Goal: Task Accomplishment & Management: Complete application form

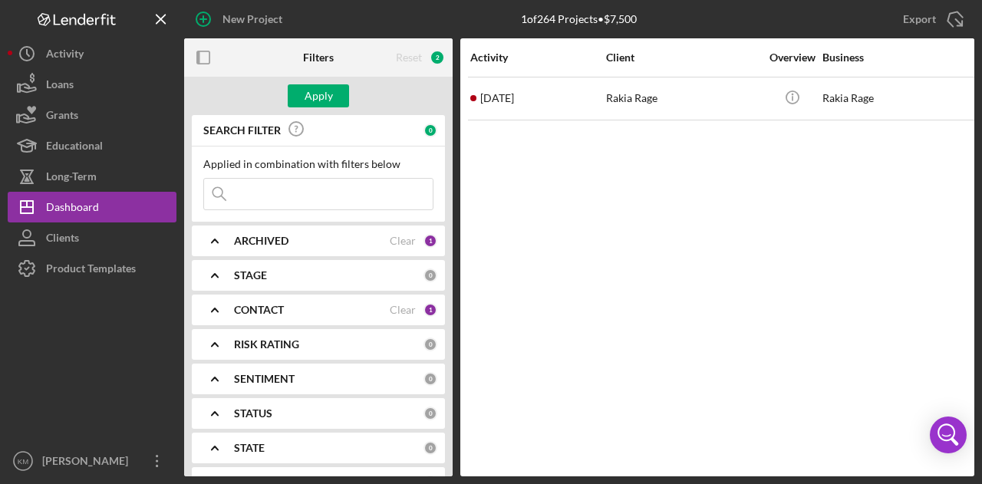
click at [315, 178] on div "Icon/Menu Close" at bounding box center [318, 194] width 230 height 32
click at [315, 180] on input at bounding box center [318, 194] width 229 height 31
type input "[PERSON_NAME]"
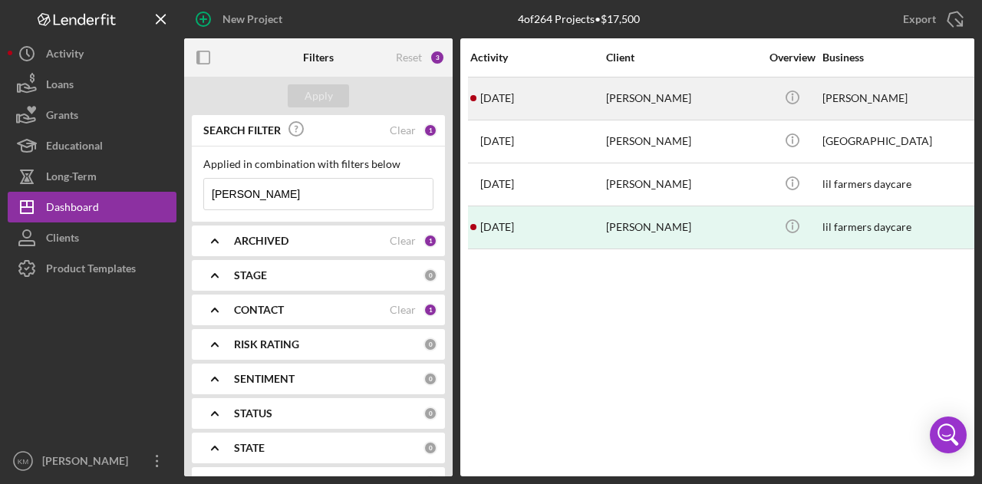
click at [612, 97] on div "[PERSON_NAME]" at bounding box center [682, 98] width 153 height 41
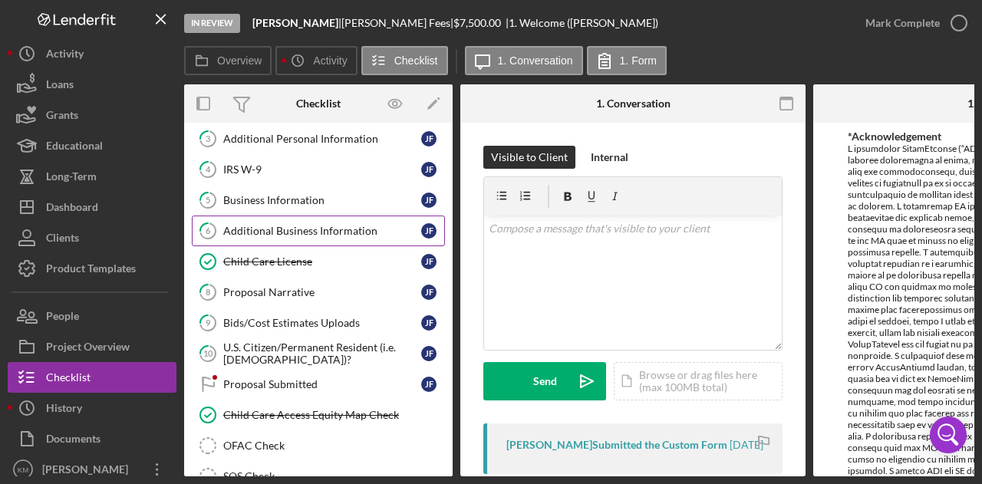
scroll to position [101, 0]
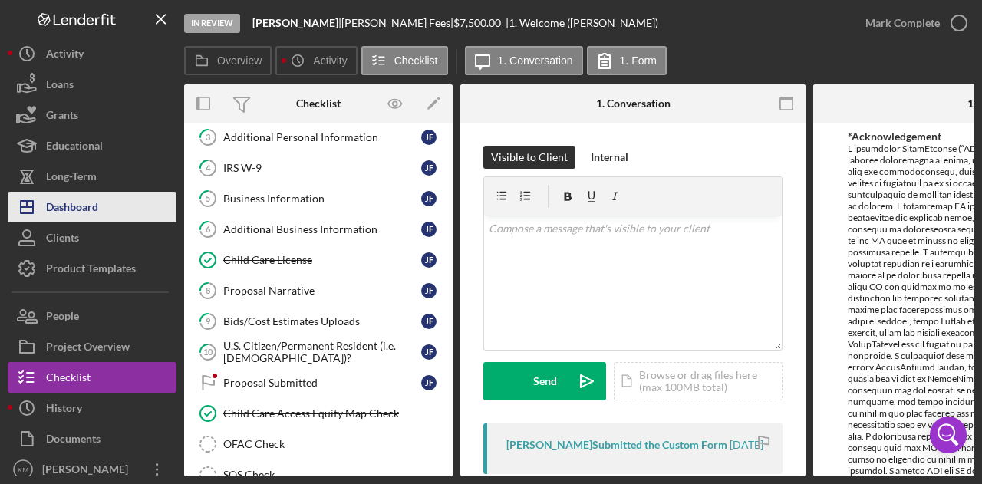
click at [88, 205] on div "Dashboard" at bounding box center [72, 209] width 52 height 35
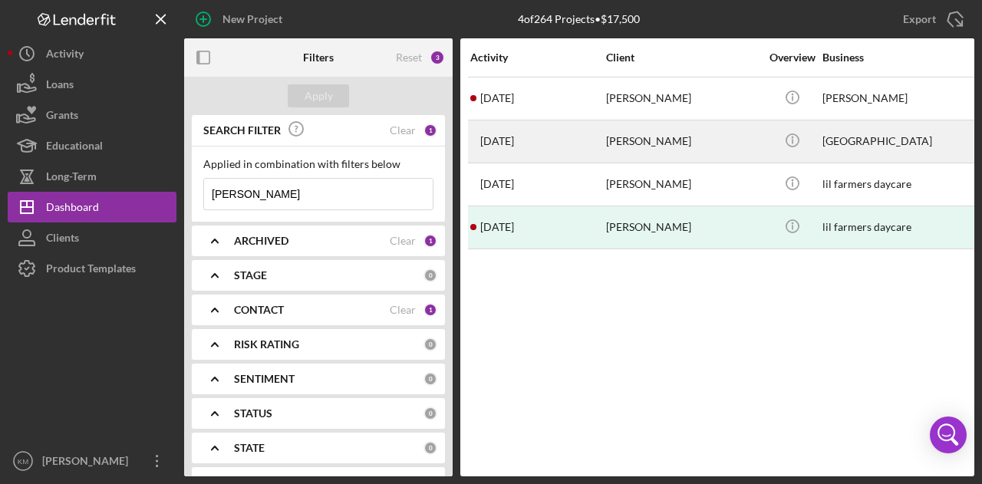
click at [531, 150] on div "[DATE] [PERSON_NAME]" at bounding box center [537, 141] width 134 height 41
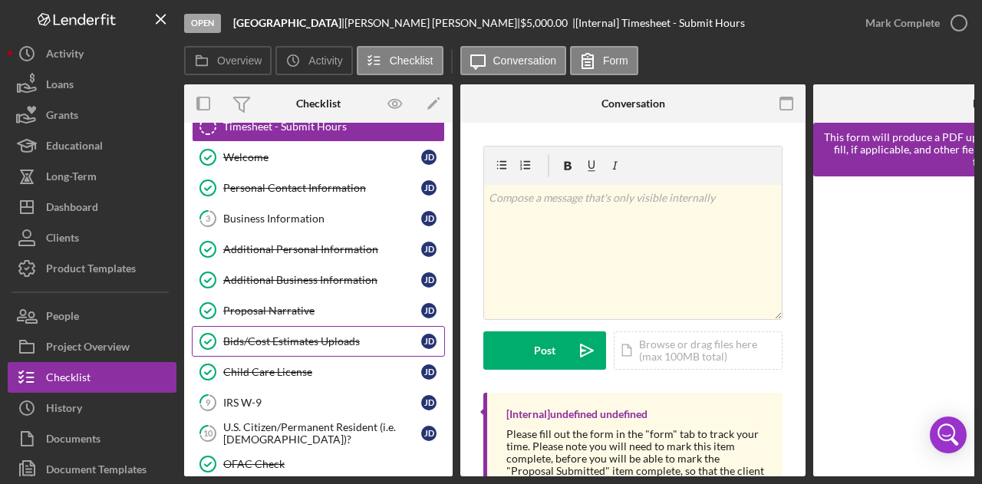
scroll to position [35, 0]
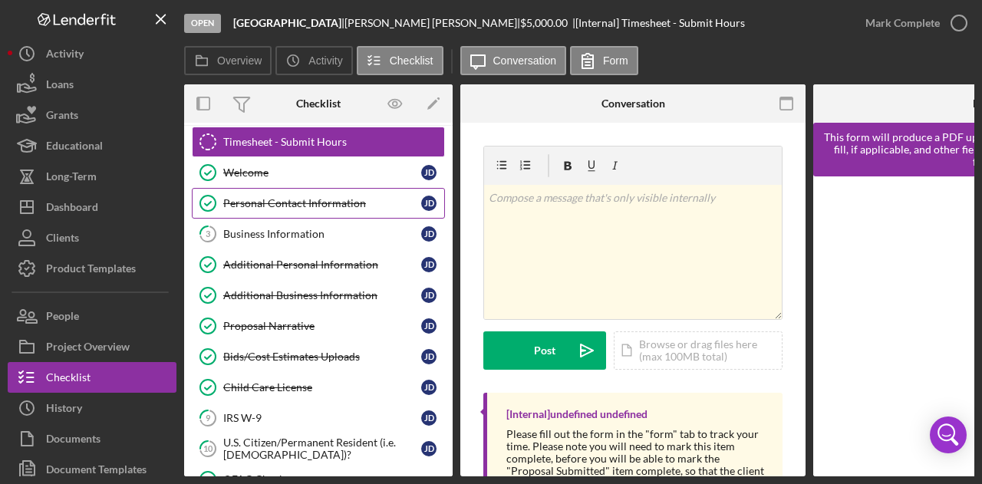
click at [318, 206] on div "Personal Contact Information" at bounding box center [322, 203] width 198 height 12
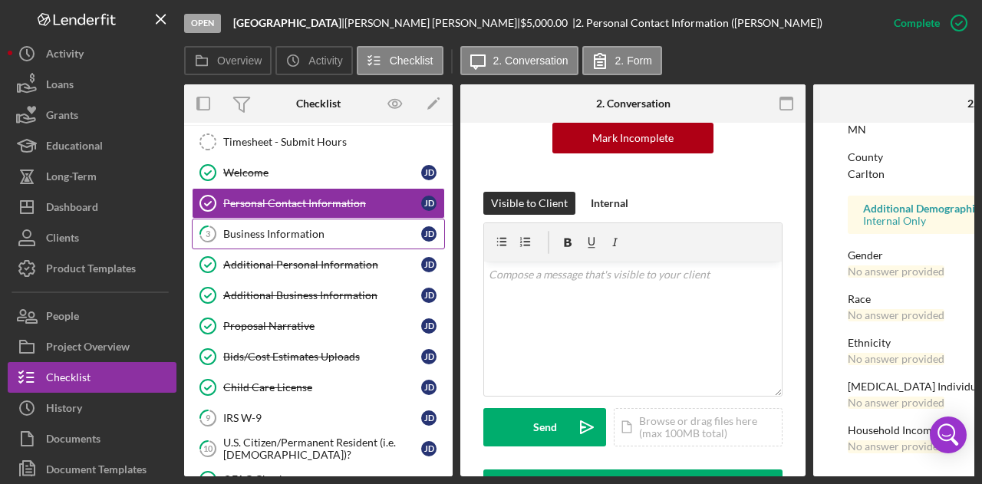
click at [282, 220] on link "3 Business Information [PERSON_NAME]" at bounding box center [318, 234] width 253 height 31
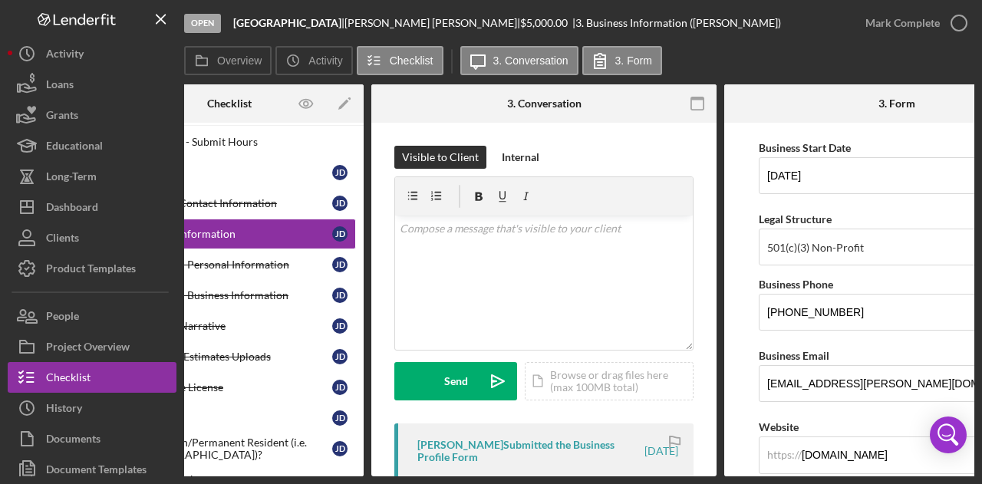
scroll to position [191, 0]
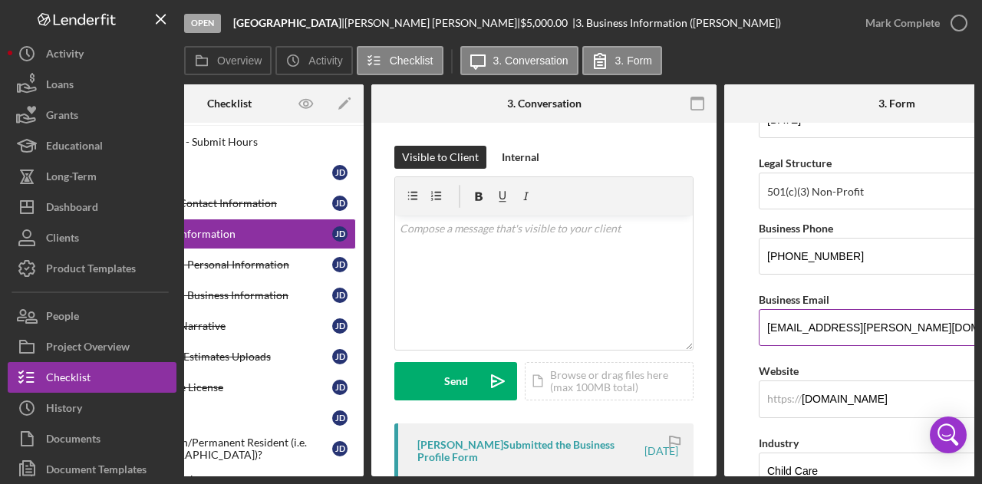
click at [820, 312] on input "[EMAIL_ADDRESS][PERSON_NAME][DOMAIN_NAME]" at bounding box center [897, 327] width 276 height 37
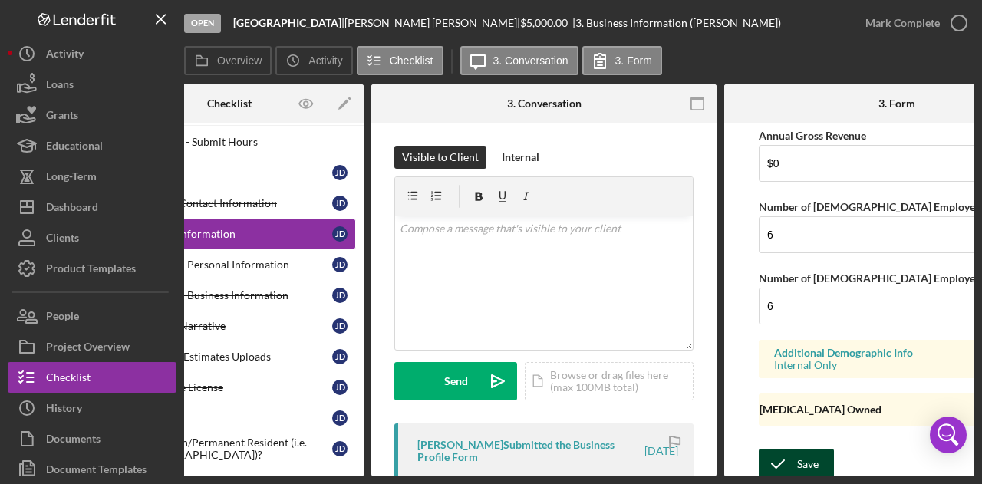
scroll to position [1366, 0]
click at [797, 456] on div "Save" at bounding box center [807, 463] width 21 height 31
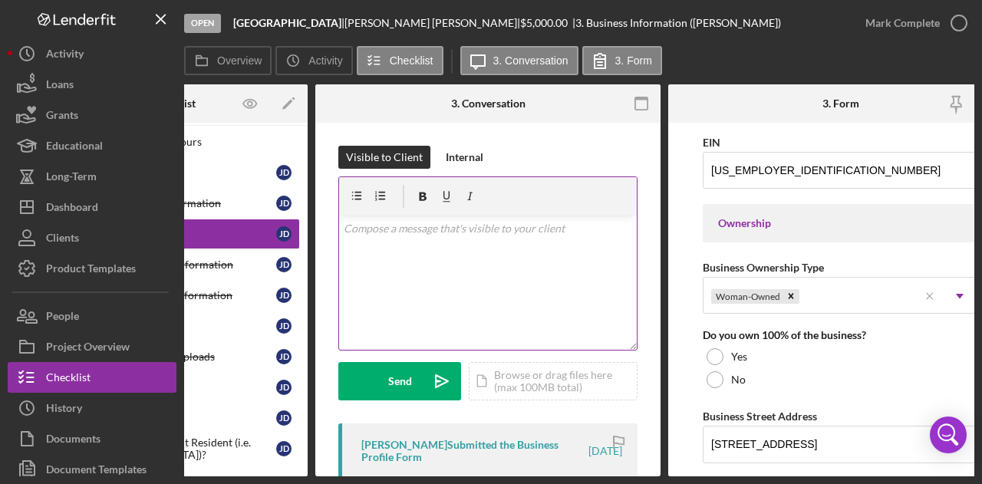
scroll to position [0, 0]
